Goal: Task Accomplishment & Management: Manage account settings

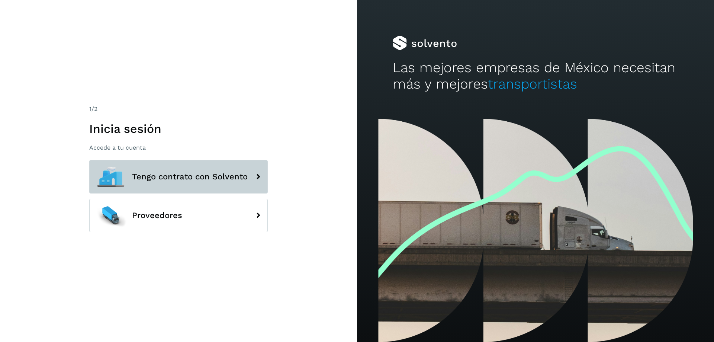
click at [257, 177] on icon at bounding box center [258, 176] width 15 height 15
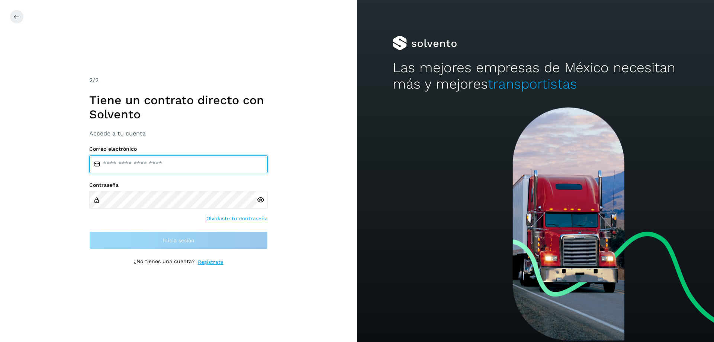
type input "**********"
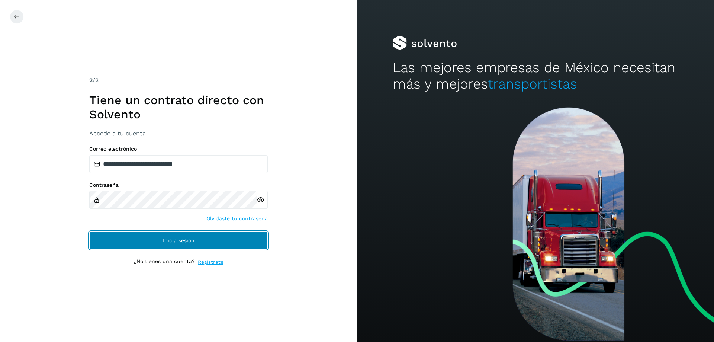
click at [171, 238] on span "Inicia sesión" at bounding box center [179, 240] width 32 height 5
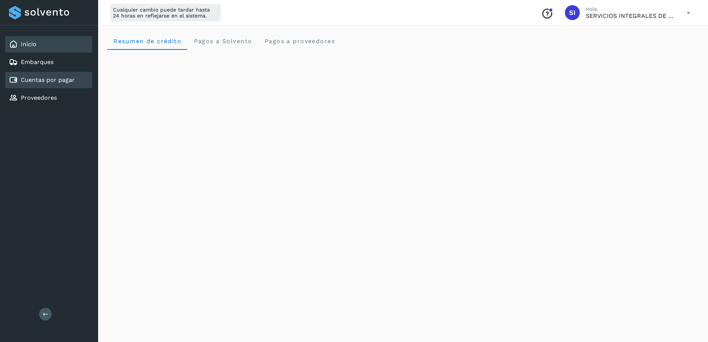
click at [60, 78] on link "Cuentas por pagar" at bounding box center [48, 79] width 54 height 7
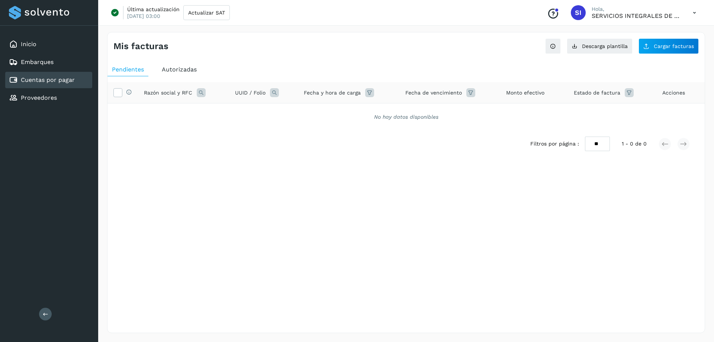
click at [186, 69] on span "Autorizadas" at bounding box center [179, 69] width 35 height 7
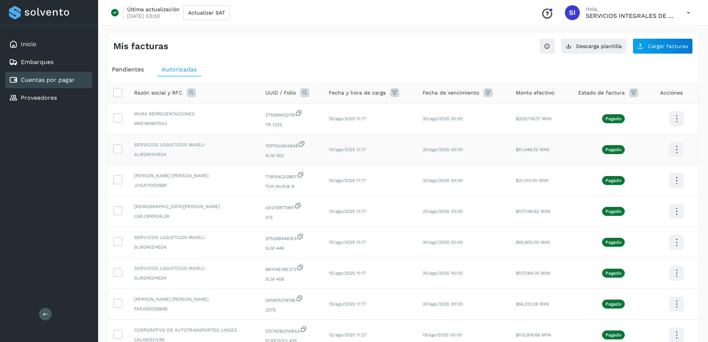
click at [676, 128] on icon at bounding box center [676, 118] width 17 height 17
click at [620, 157] on button "C.Solvento" at bounding box center [639, 157] width 89 height 15
